Goal: Transaction & Acquisition: Purchase product/service

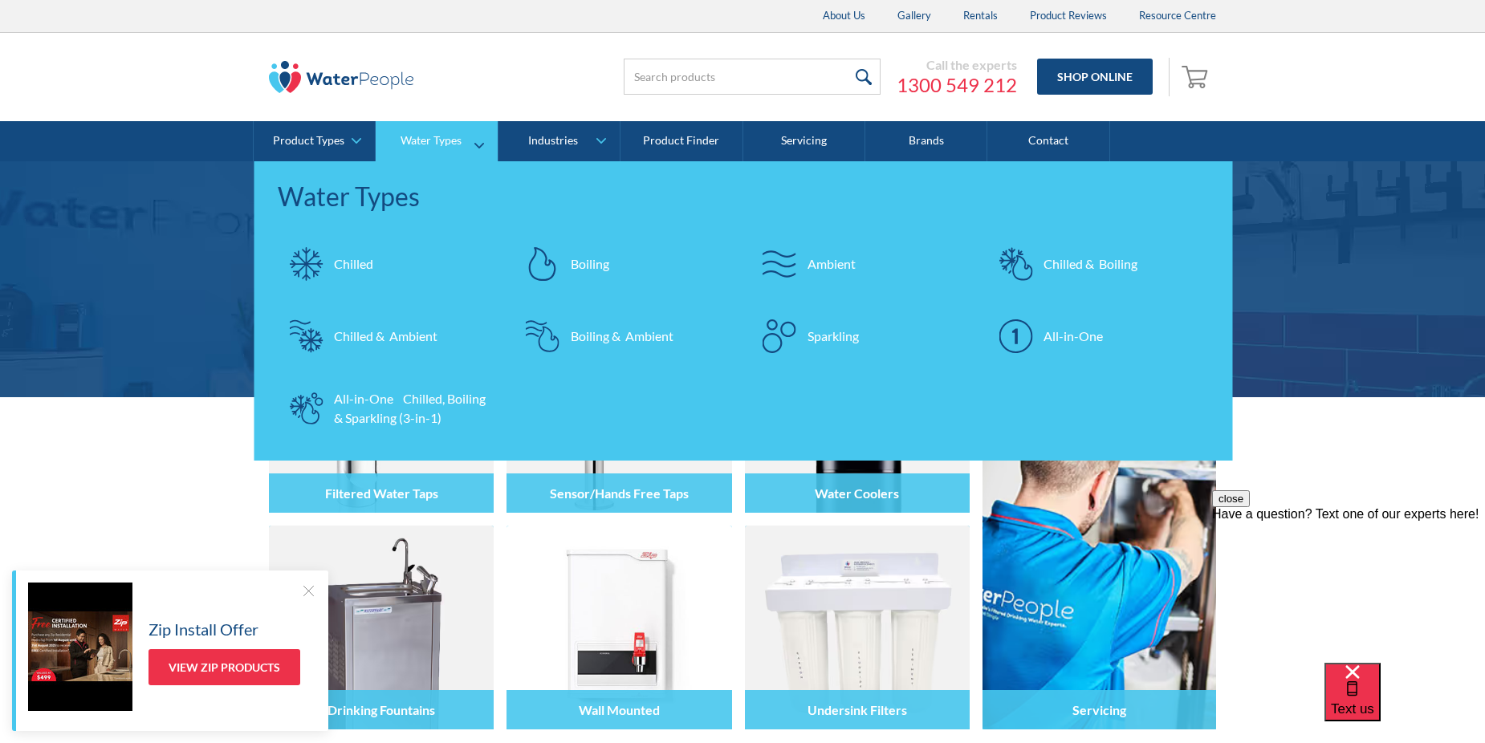
click at [376, 408] on div "All-in-One Chilled, Boiling & Sparkling (3-in-1)" at bounding box center [412, 408] width 157 height 39
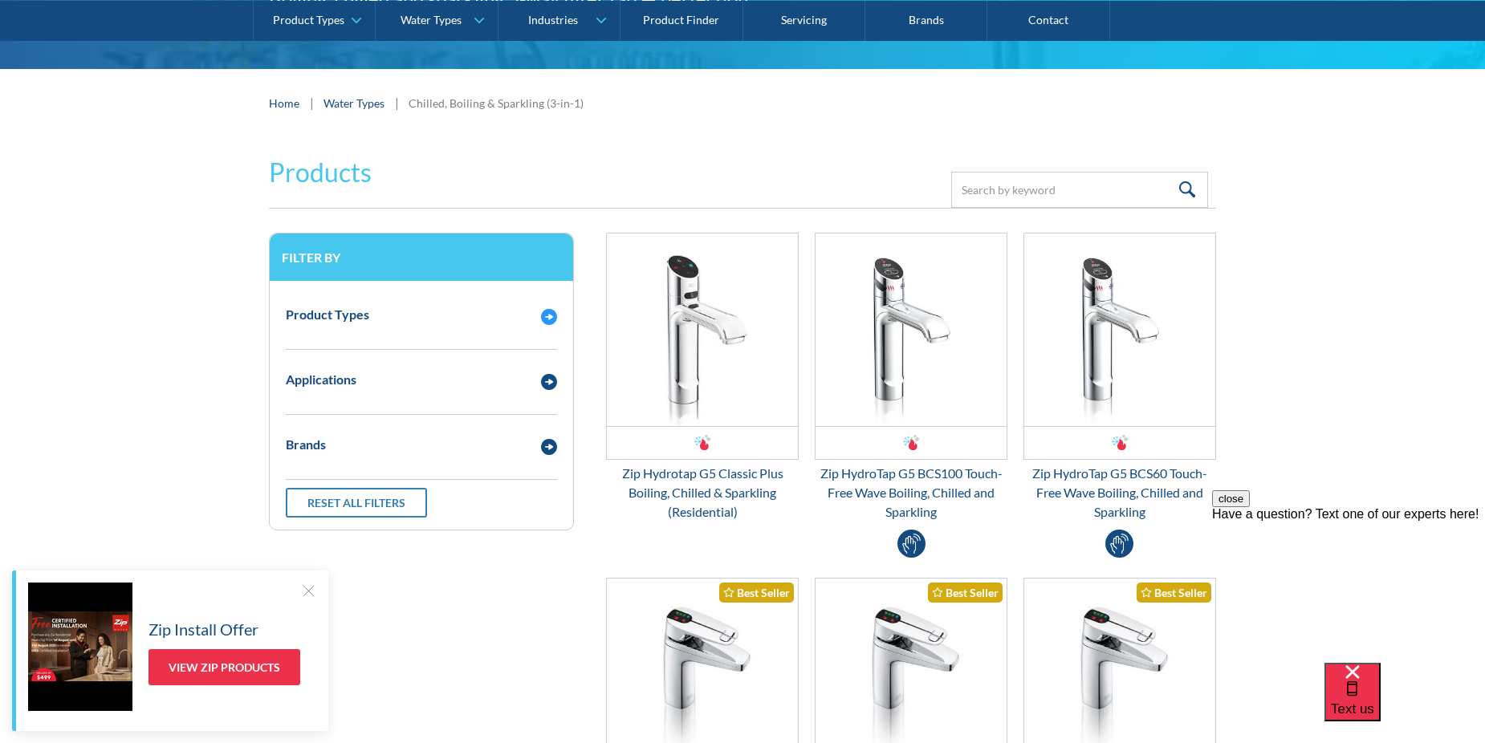
scroll to position [401, 0]
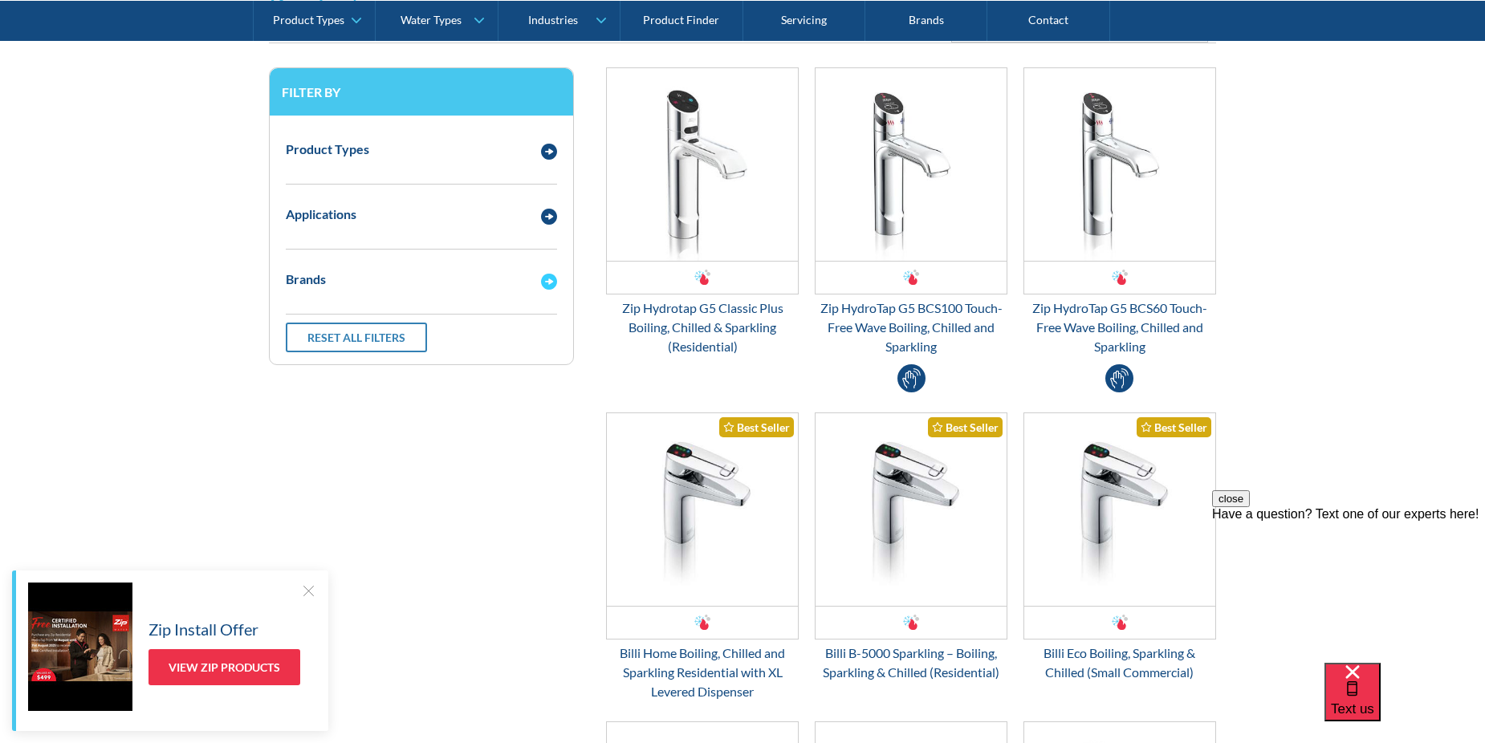
click at [312, 276] on div "Brands" at bounding box center [306, 279] width 40 height 19
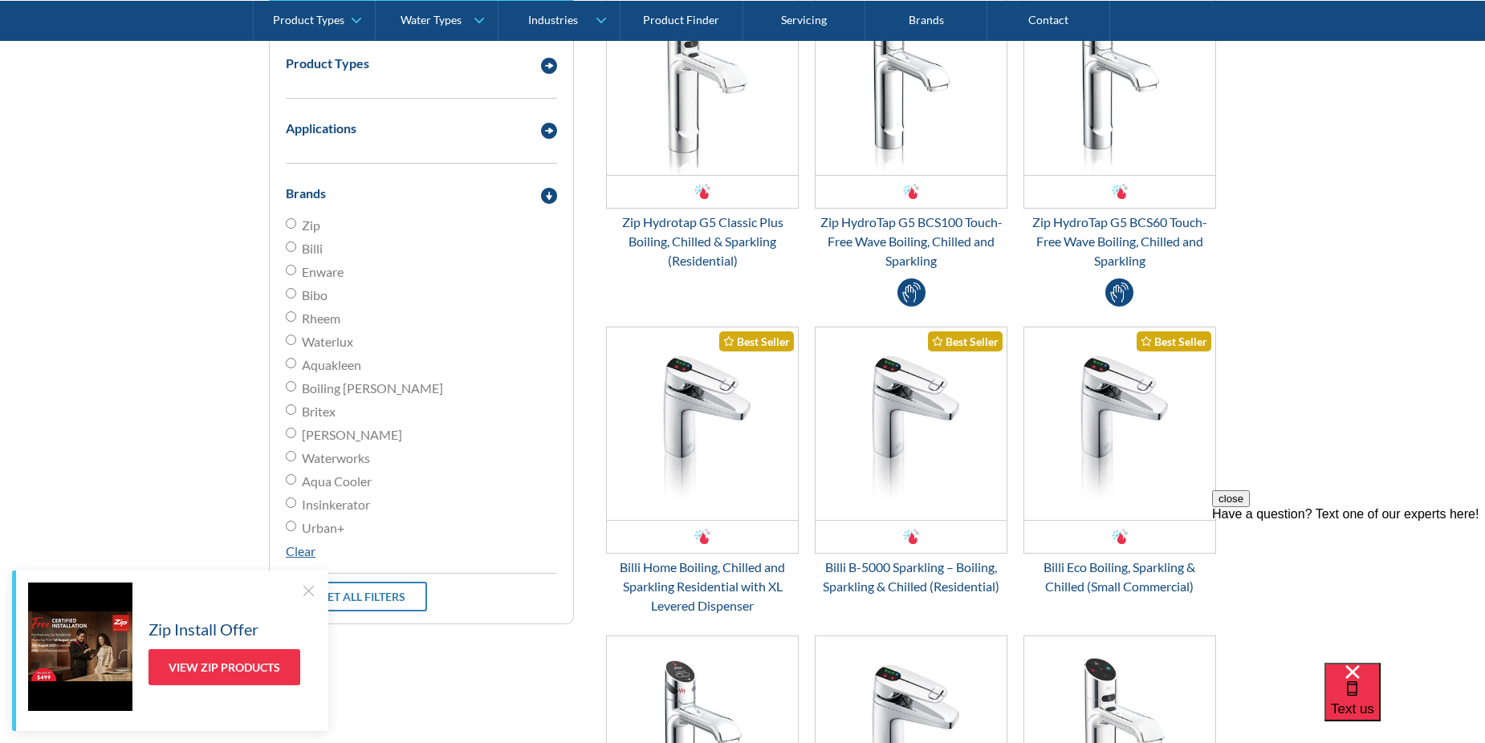
scroll to position [642, 0]
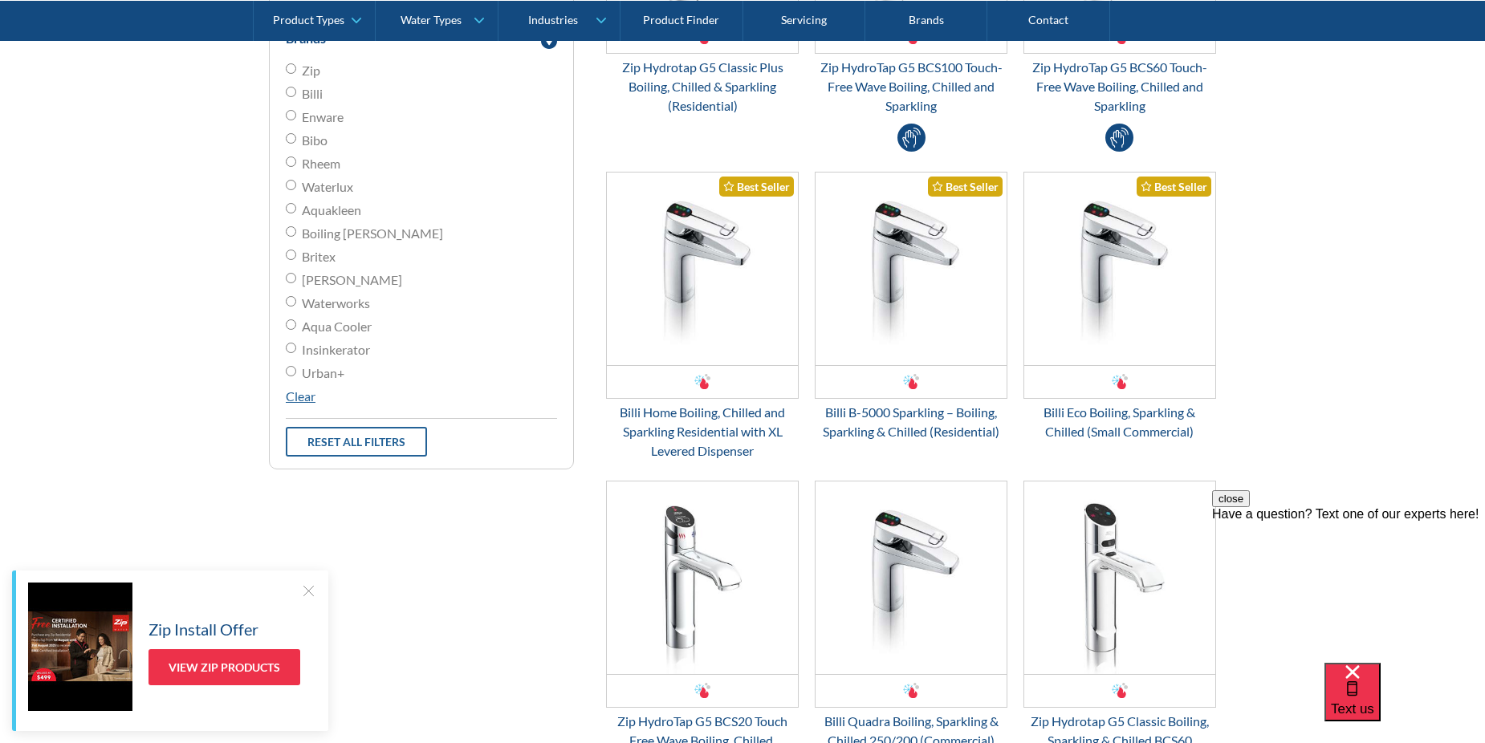
click at [393, 440] on link "Reset all filters" at bounding box center [356, 442] width 141 height 30
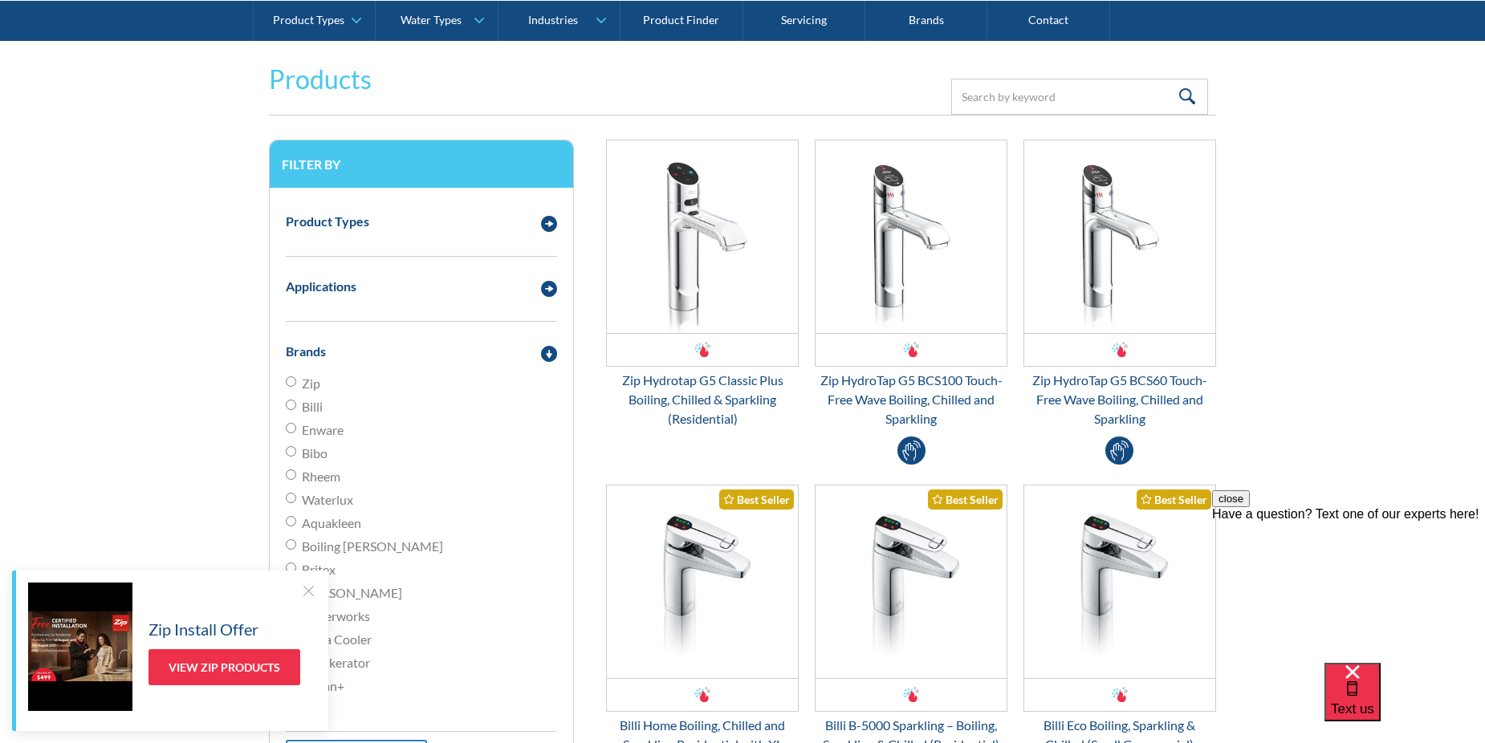
scroll to position [321, 0]
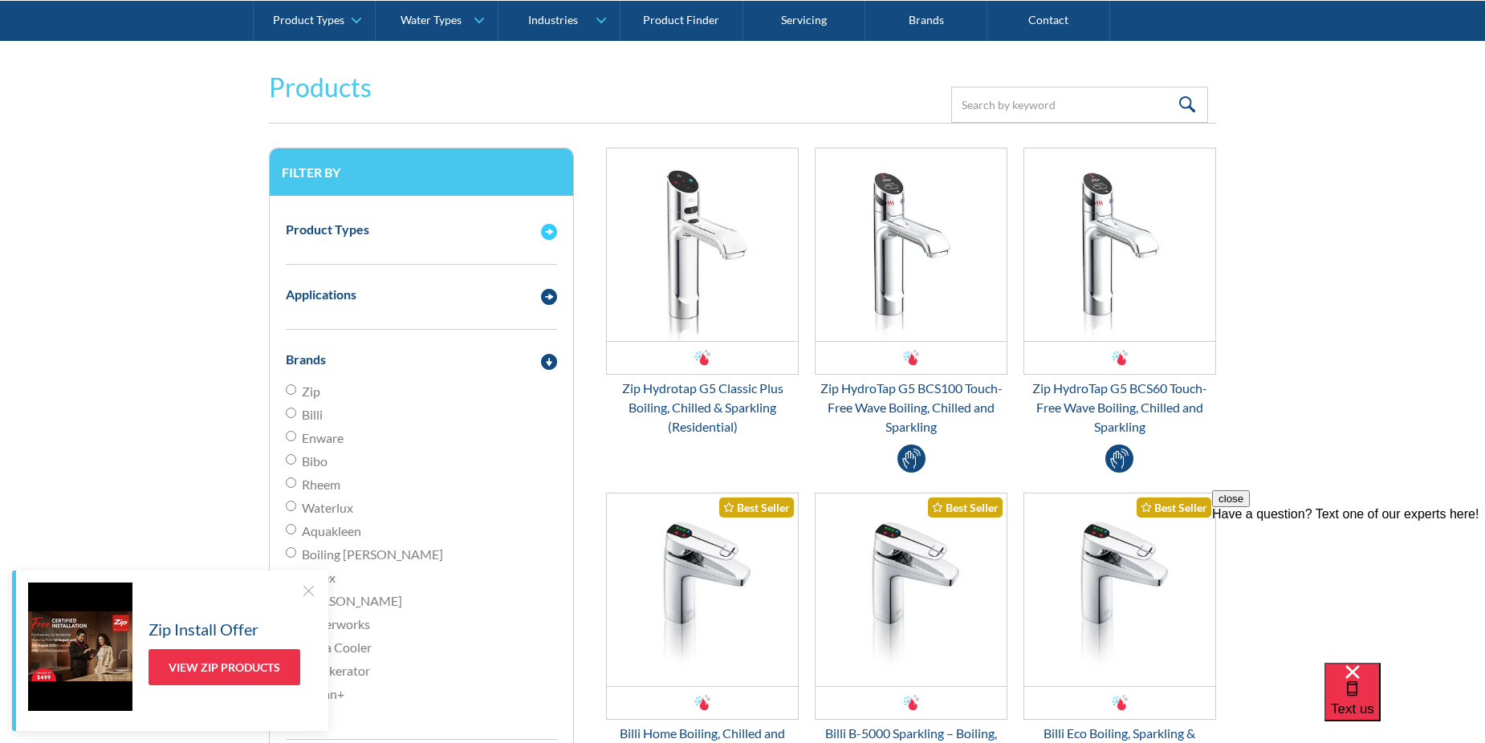
click at [335, 238] on div "Product Types" at bounding box center [327, 229] width 83 height 19
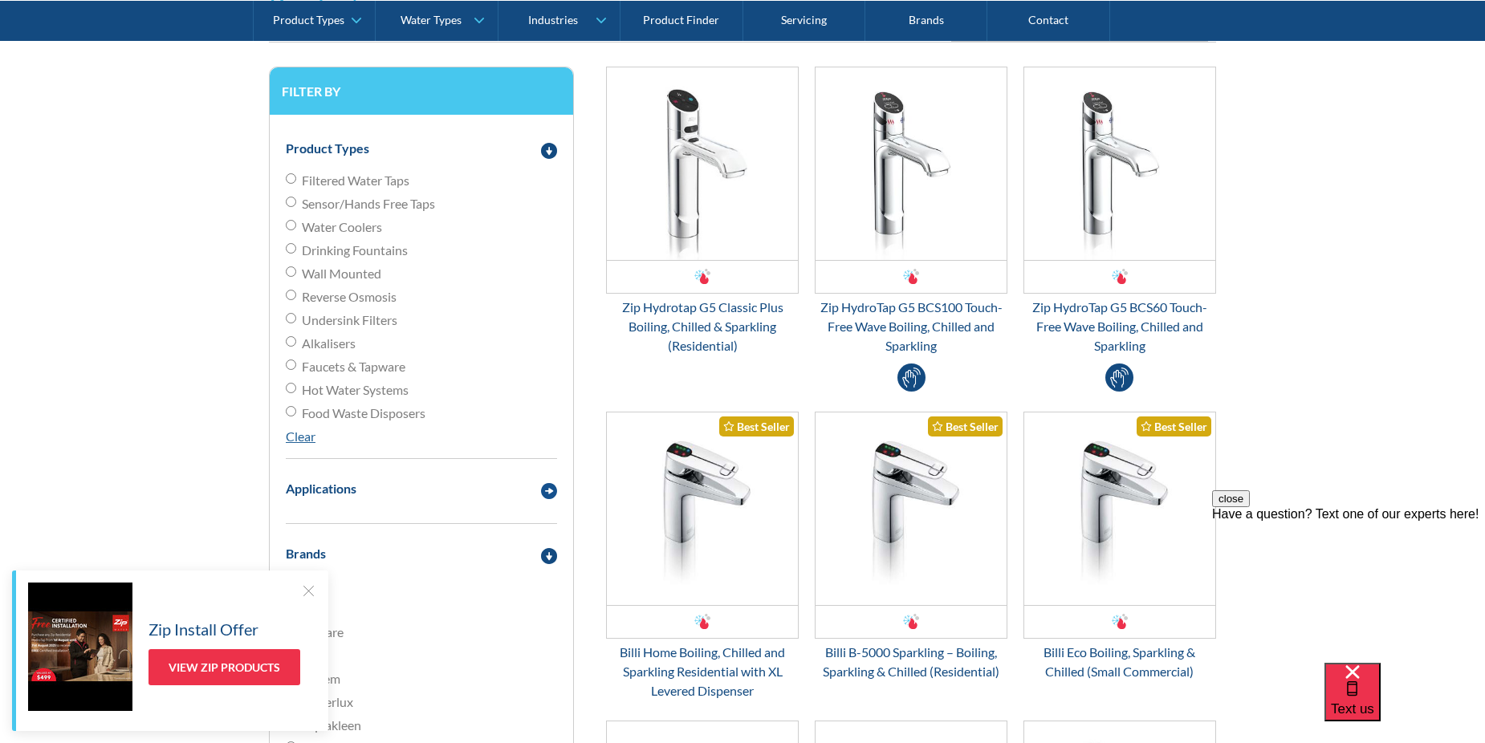
scroll to position [562, 0]
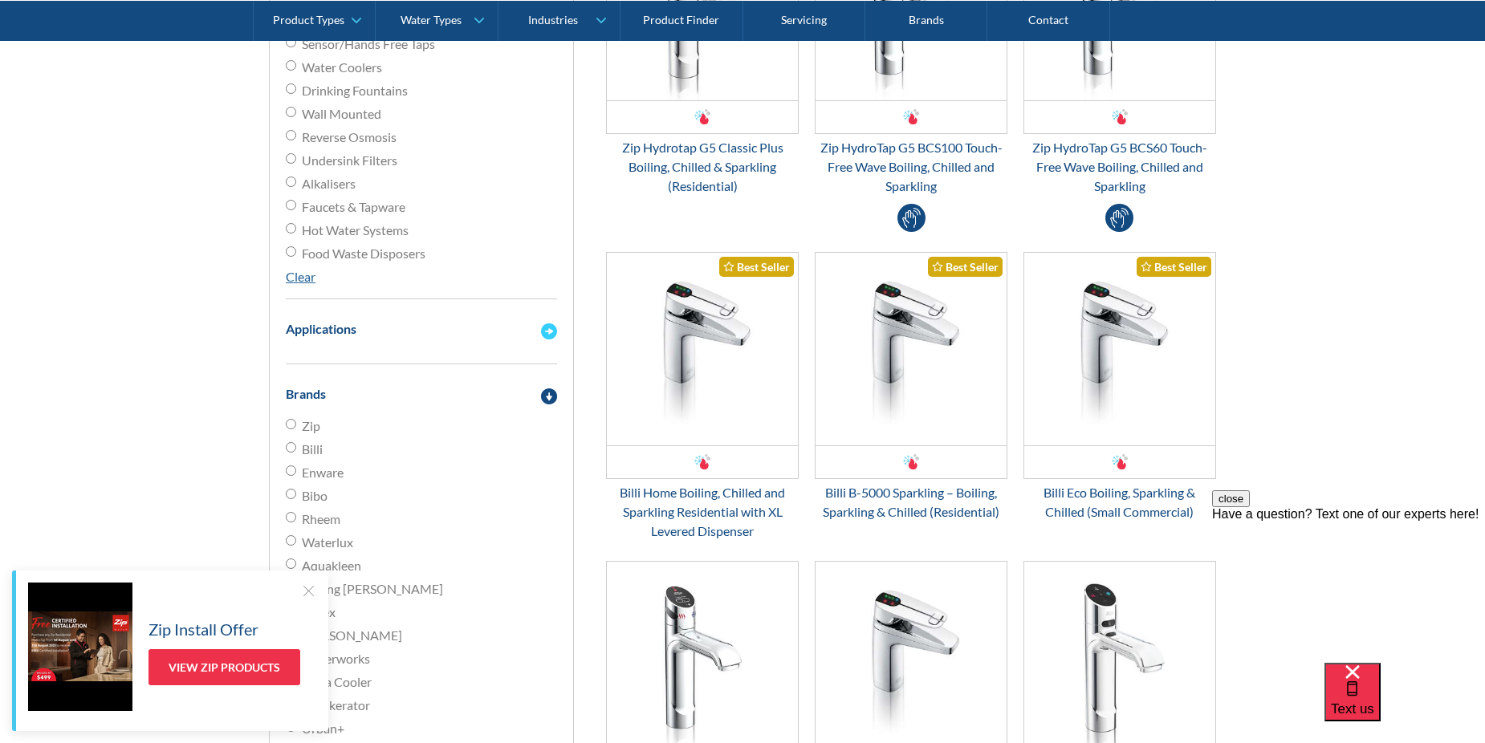
click at [350, 325] on div "Applications" at bounding box center [321, 328] width 71 height 19
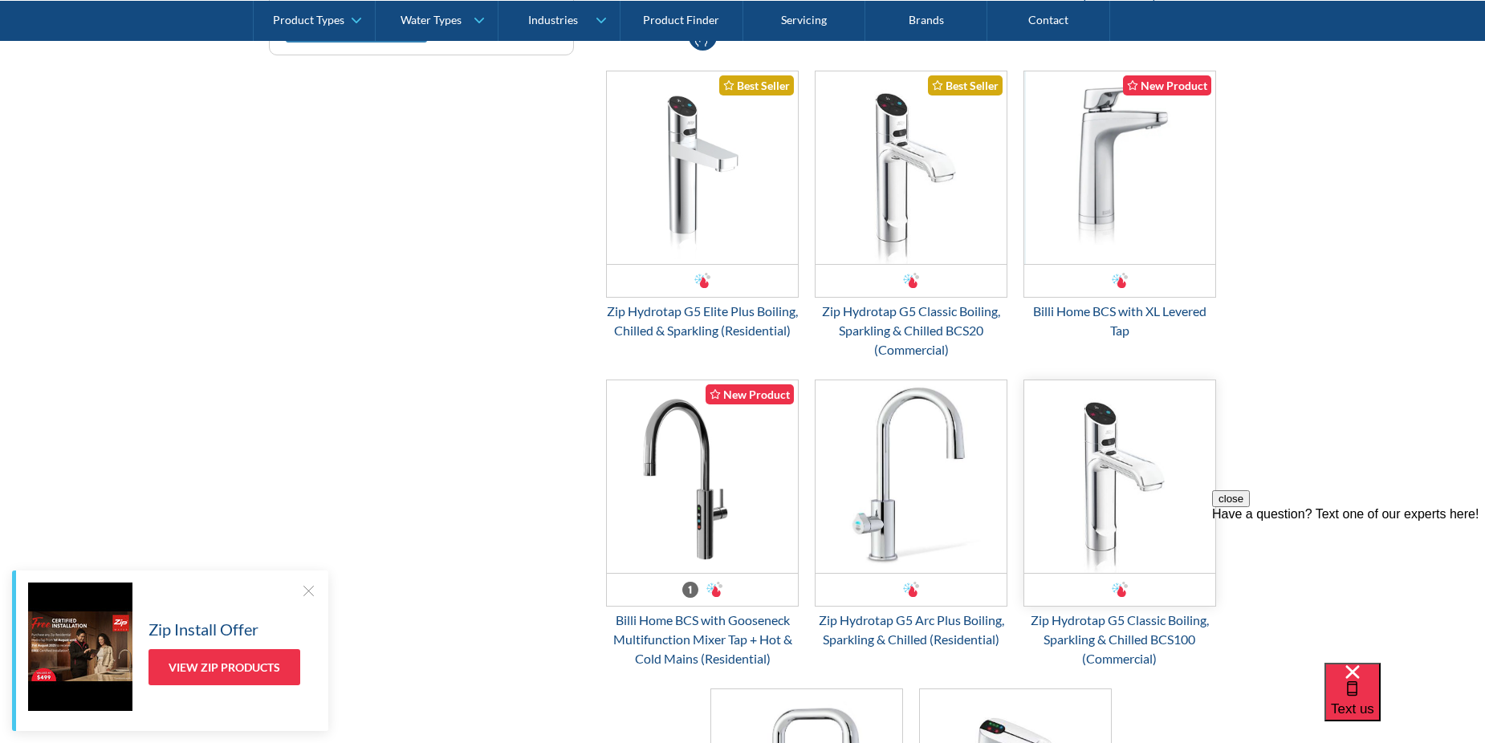
scroll to position [1124, 0]
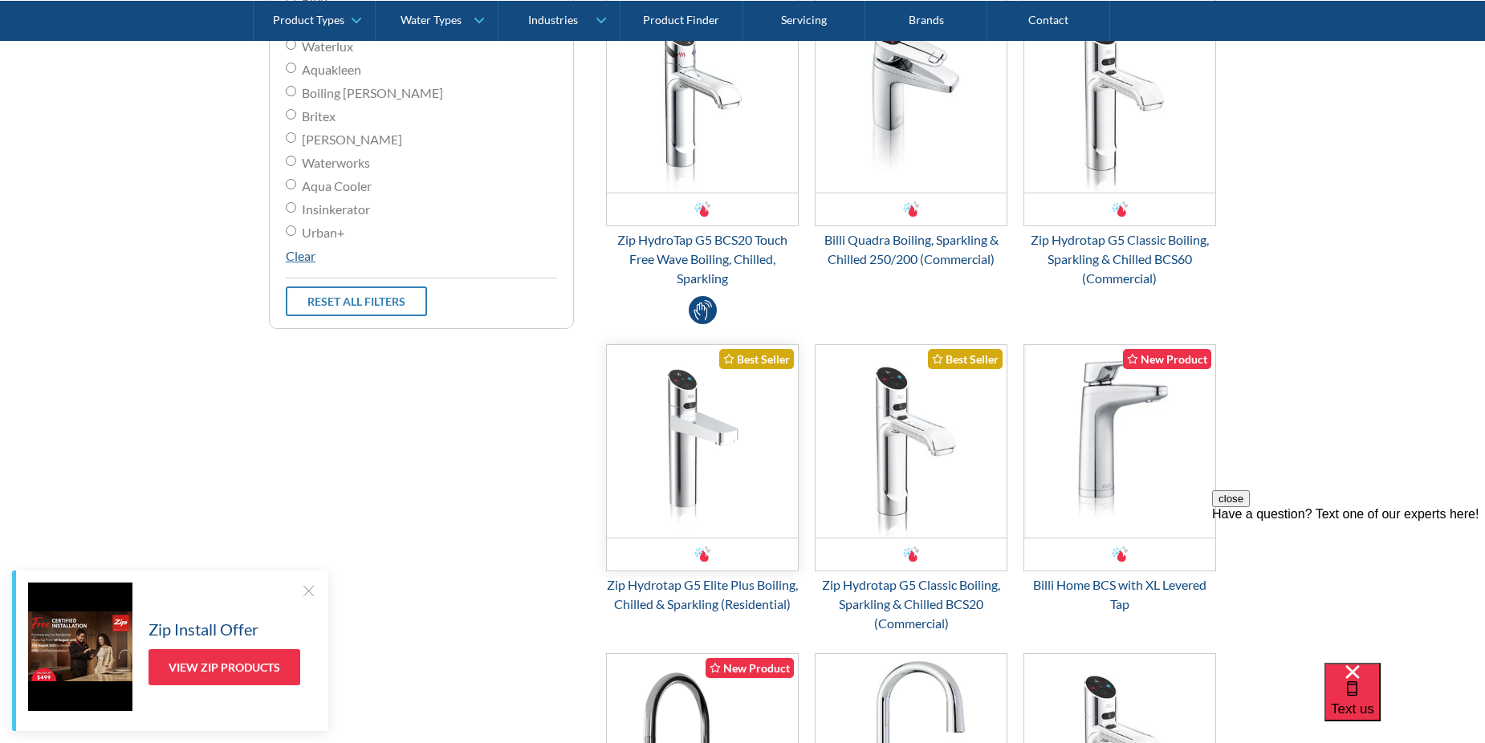
click at [689, 418] on img "Email Form 3" at bounding box center [702, 441] width 191 height 193
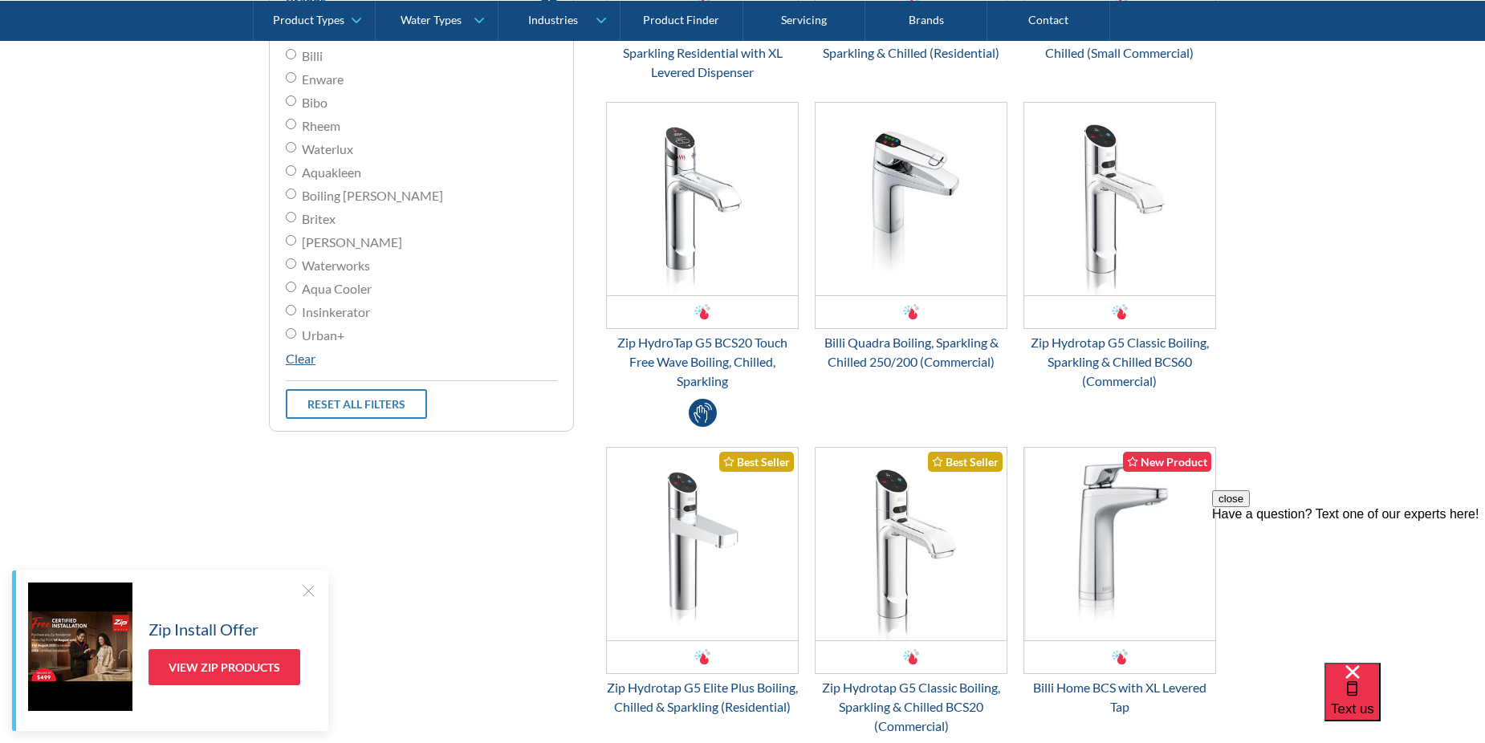
scroll to position [883, 0]
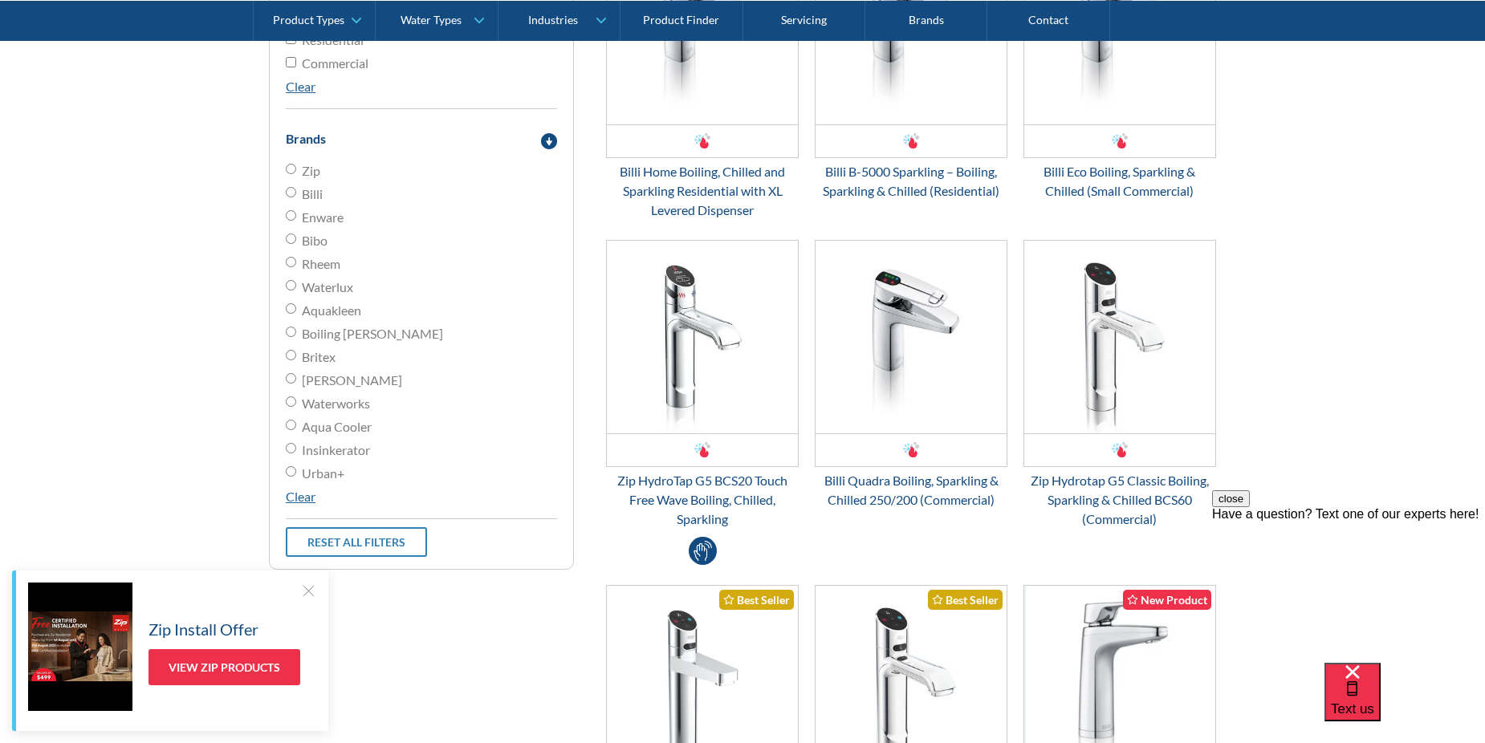
click at [292, 174] on input "Billi" at bounding box center [291, 169] width 10 height 10
radio input "true"
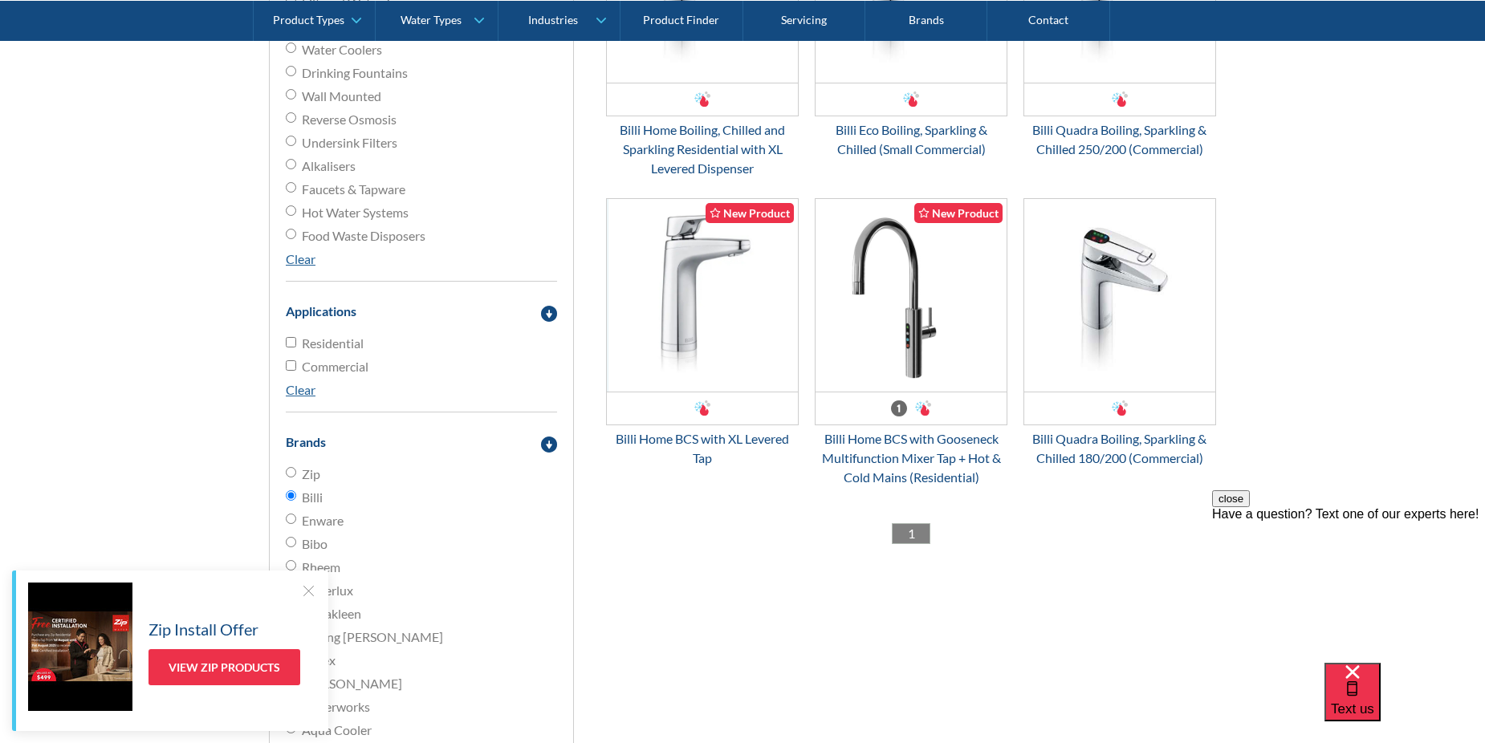
scroll to position [373, 0]
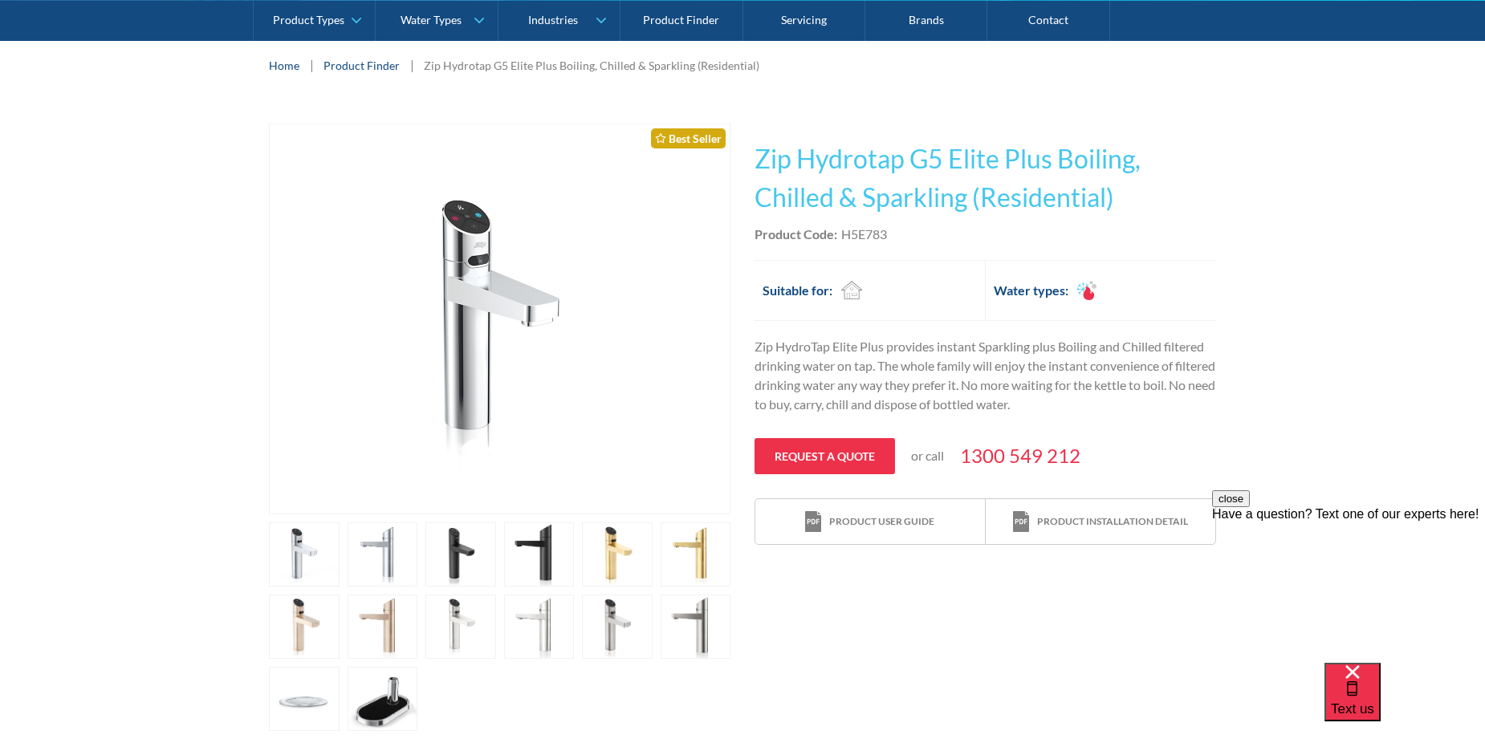
click at [340, 551] on link "open lightbox" at bounding box center [304, 555] width 71 height 64
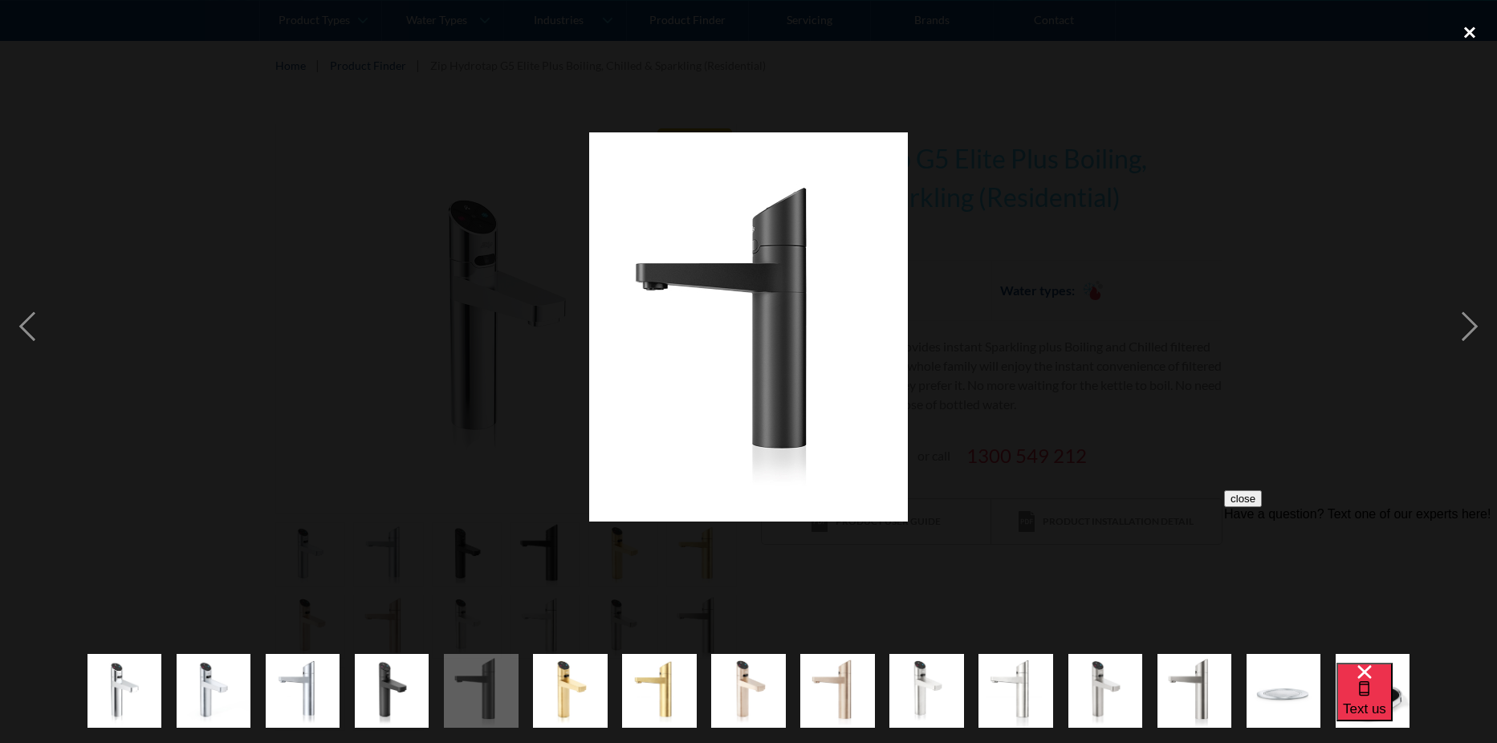
click at [1469, 33] on div "close lightbox" at bounding box center [1469, 32] width 55 height 35
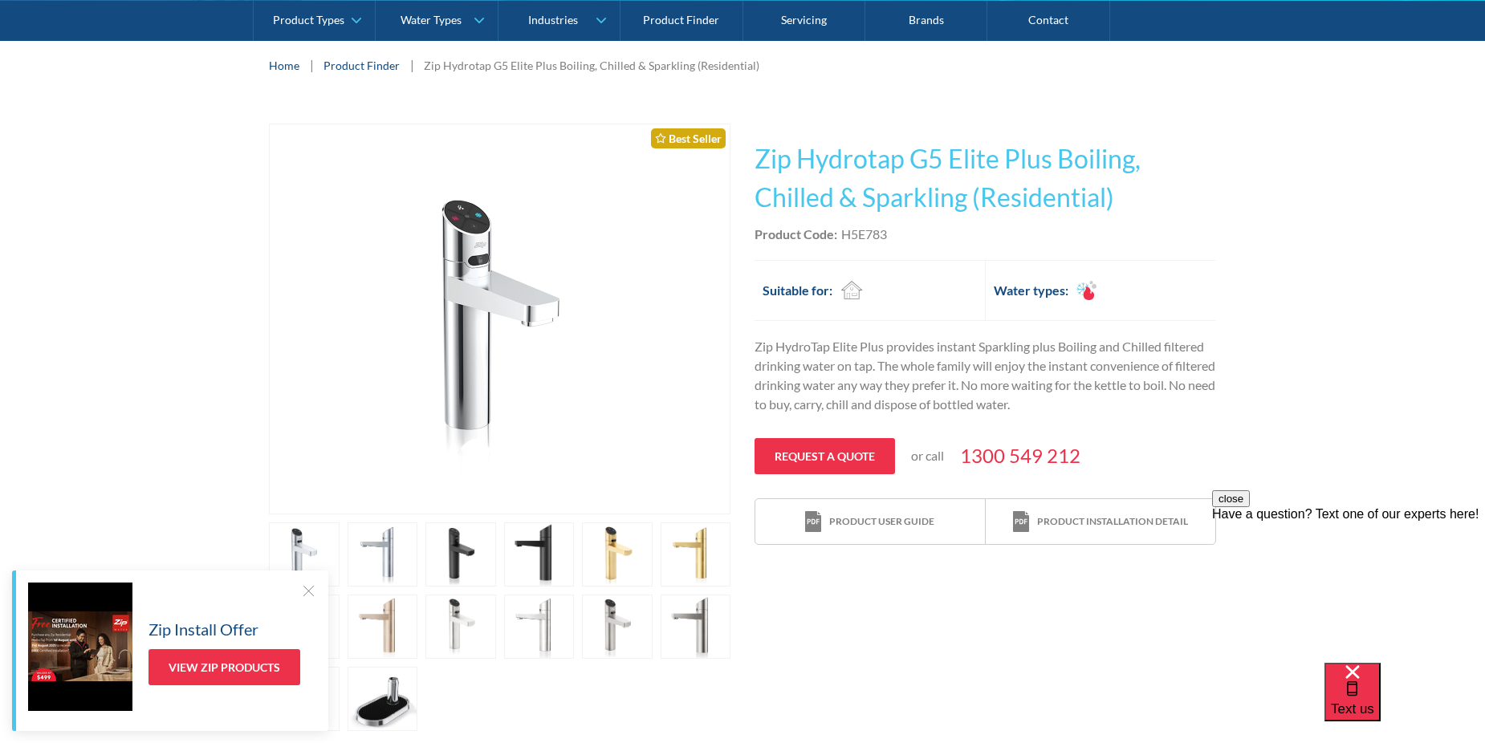
click at [340, 551] on link "open lightbox" at bounding box center [304, 555] width 71 height 64
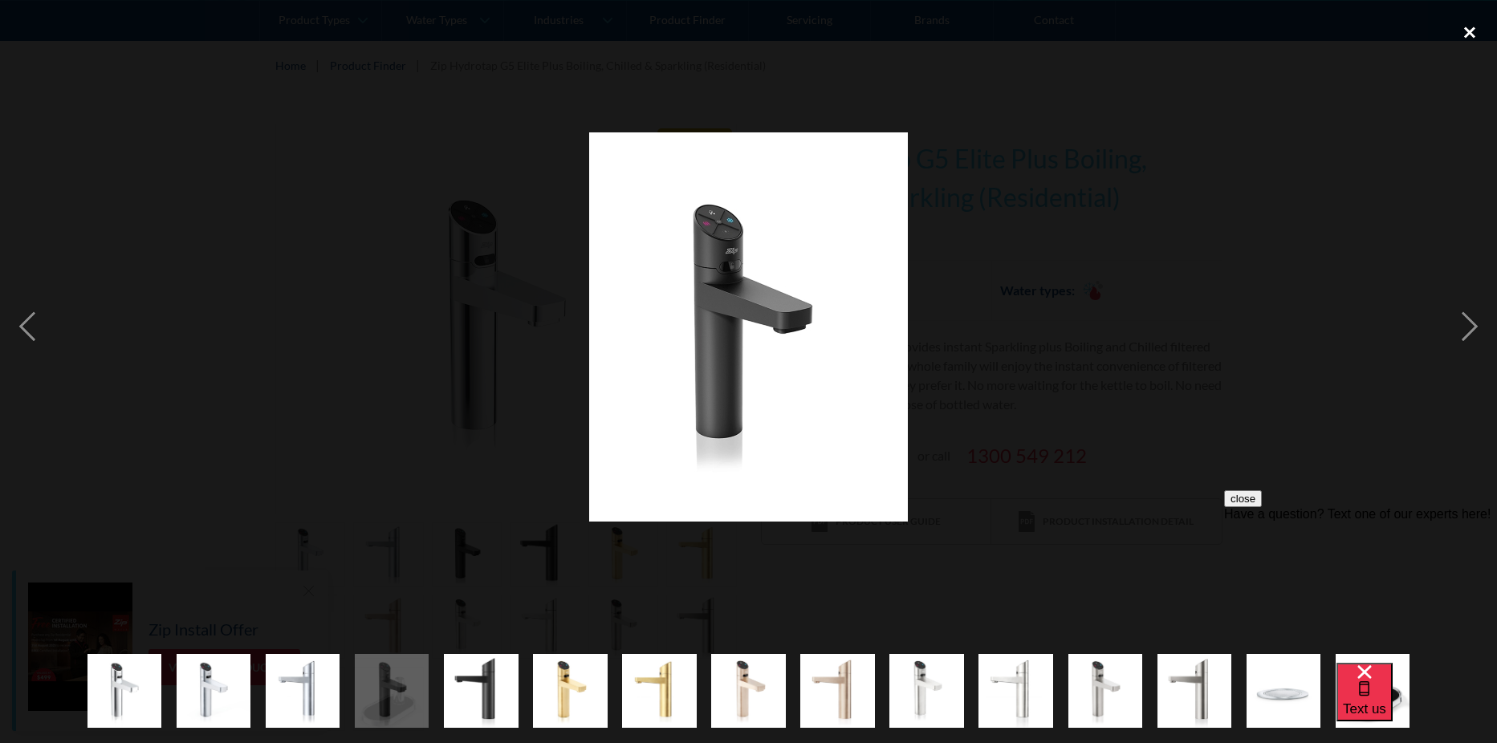
click at [1471, 31] on div "close lightbox" at bounding box center [1469, 32] width 55 height 35
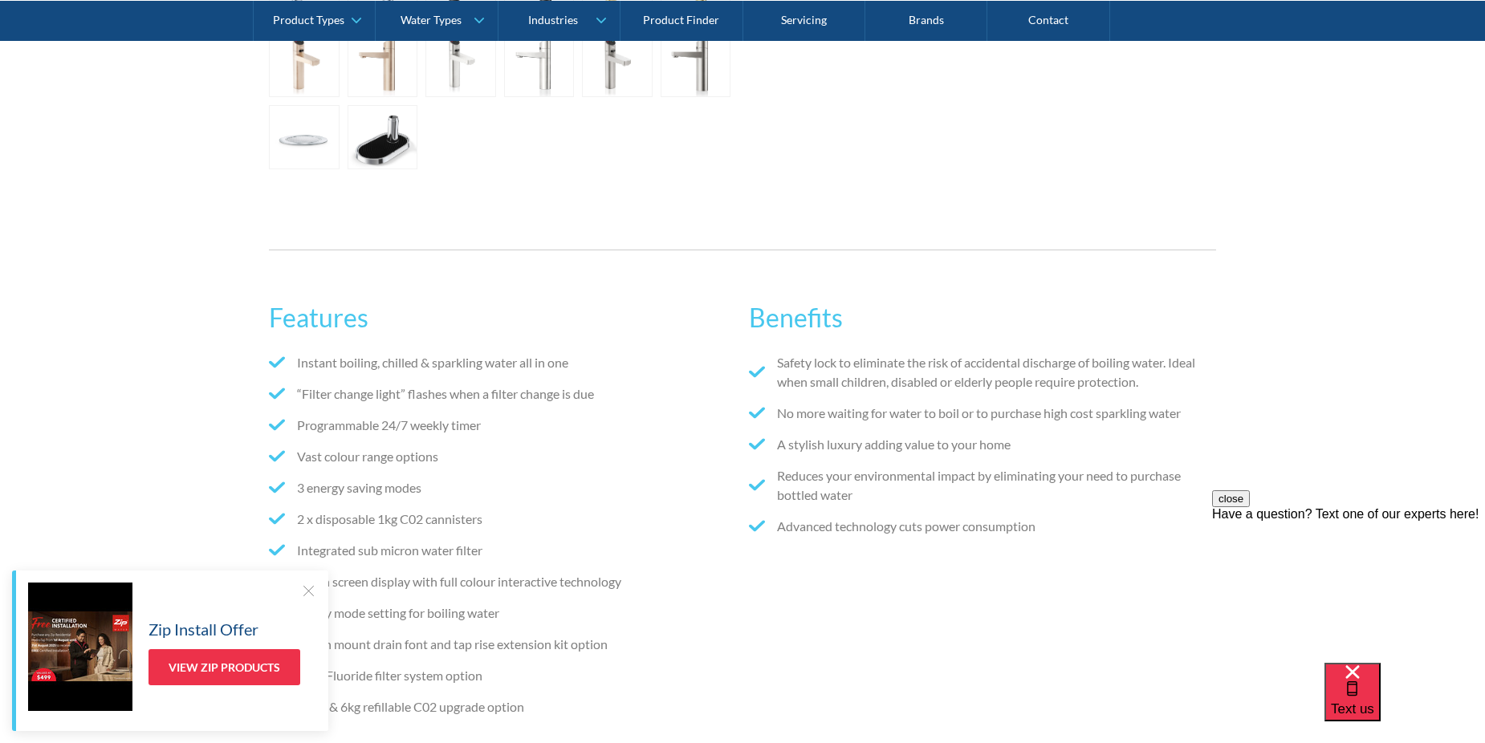
scroll to position [482, 0]
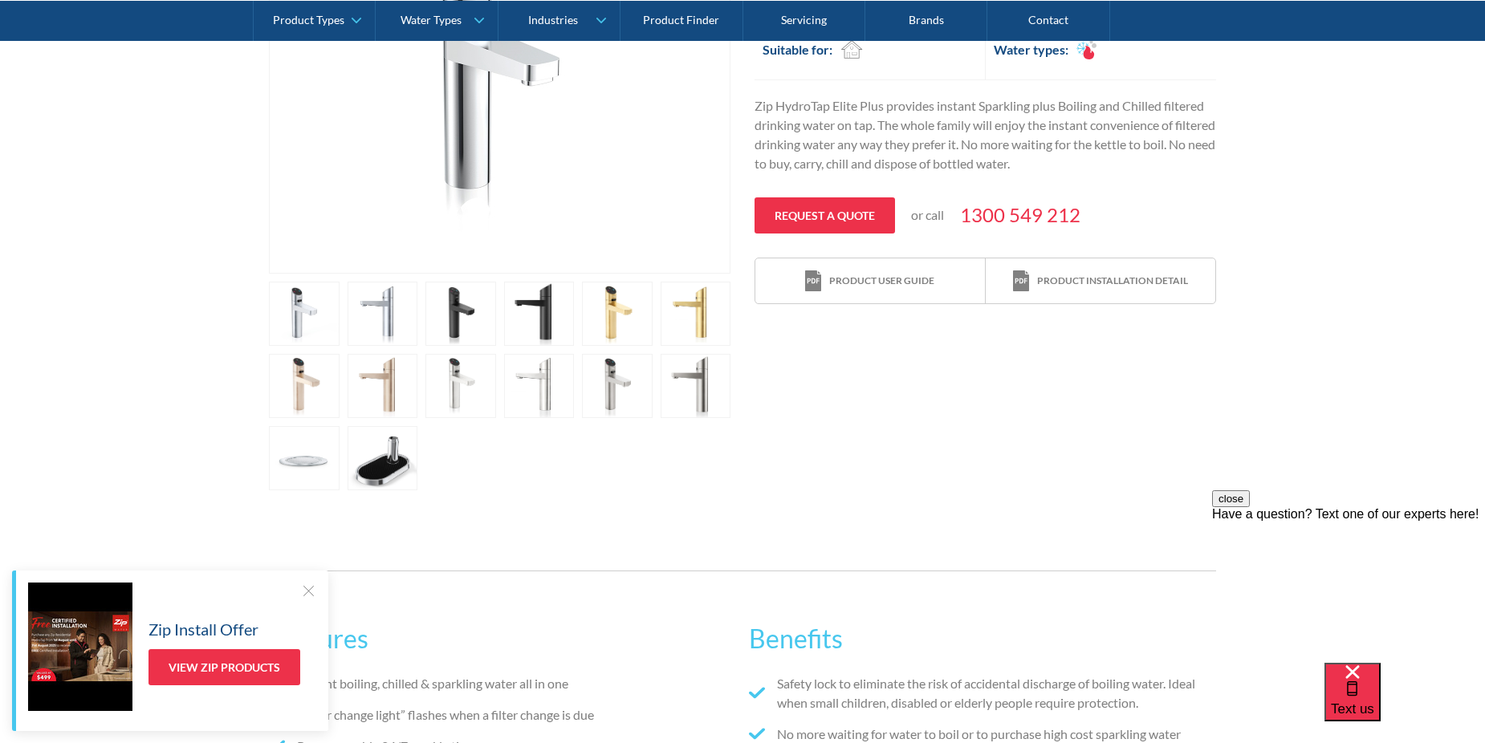
click at [340, 346] on link "open lightbox" at bounding box center [304, 314] width 71 height 64
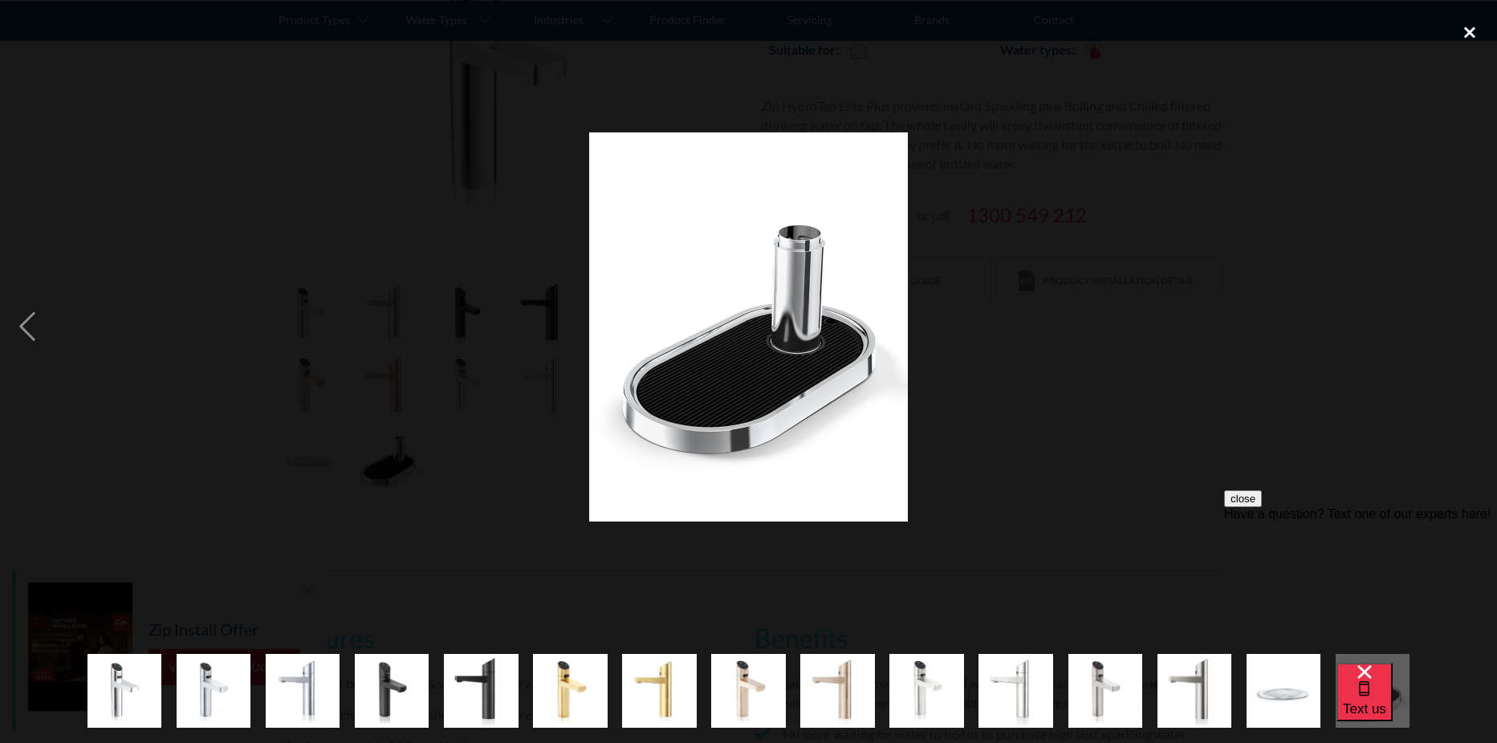
click at [1468, 36] on div "close lightbox" at bounding box center [1469, 32] width 55 height 35
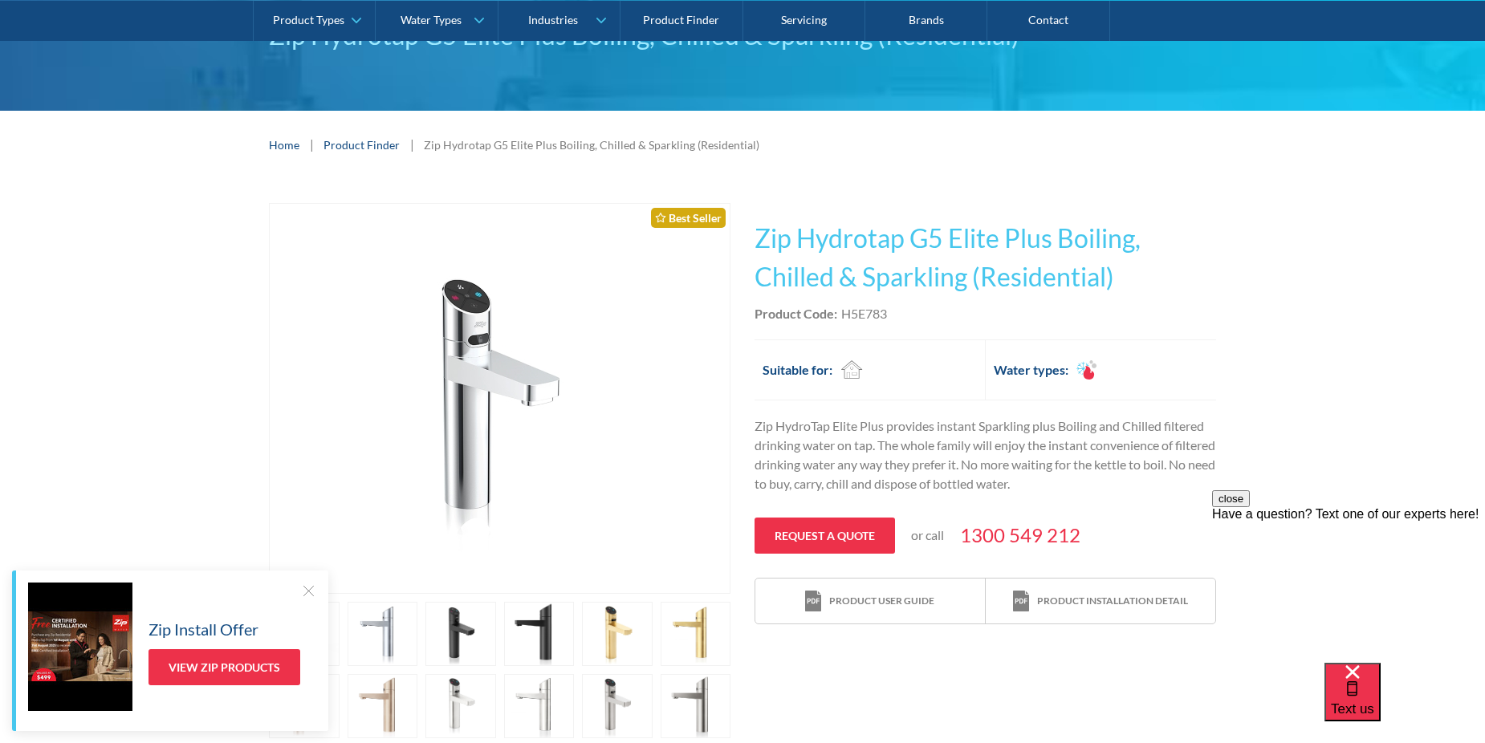
scroll to position [161, 0]
